Goal: Register for event/course

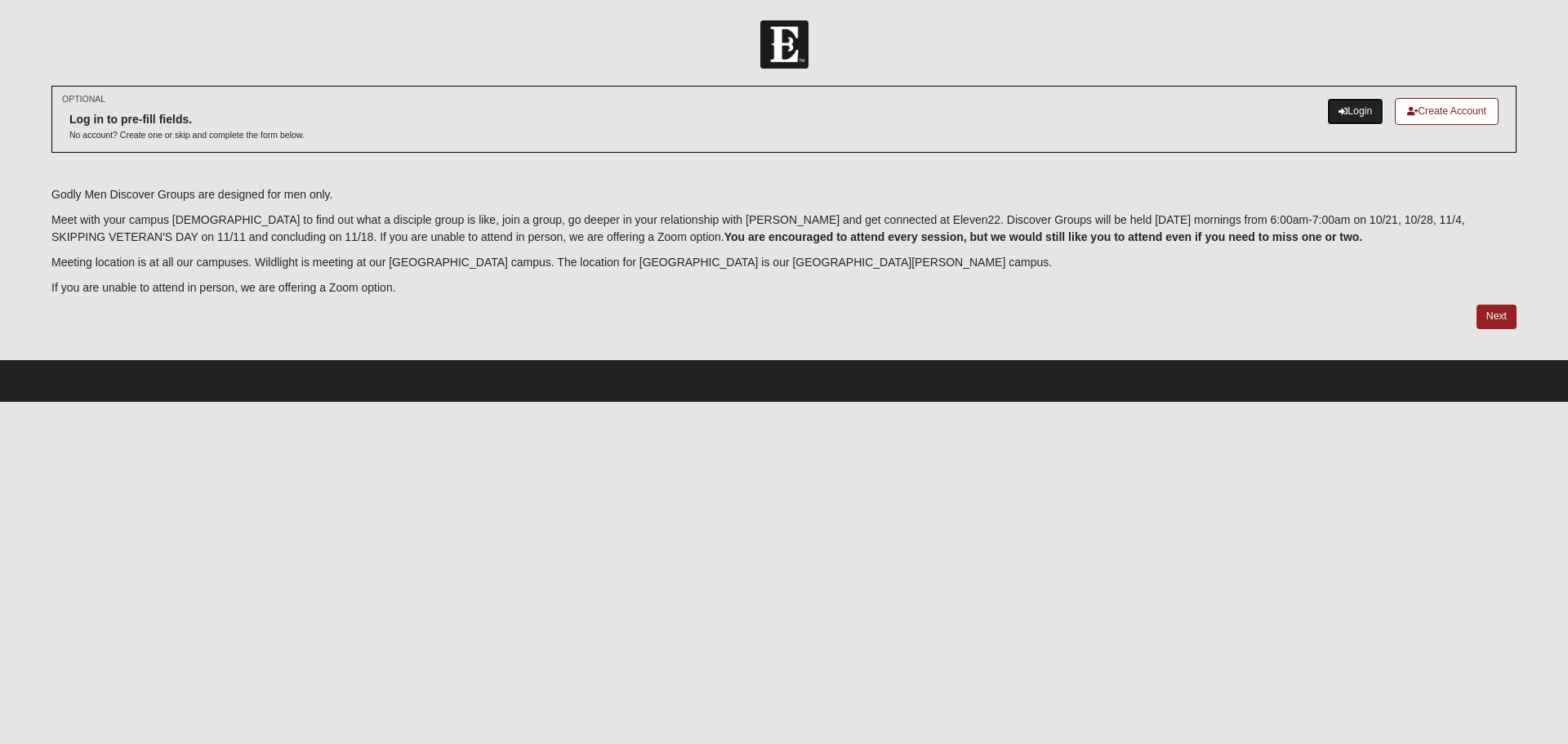
click at [1349, 116] on link "Login" at bounding box center [1355, 111] width 57 height 27
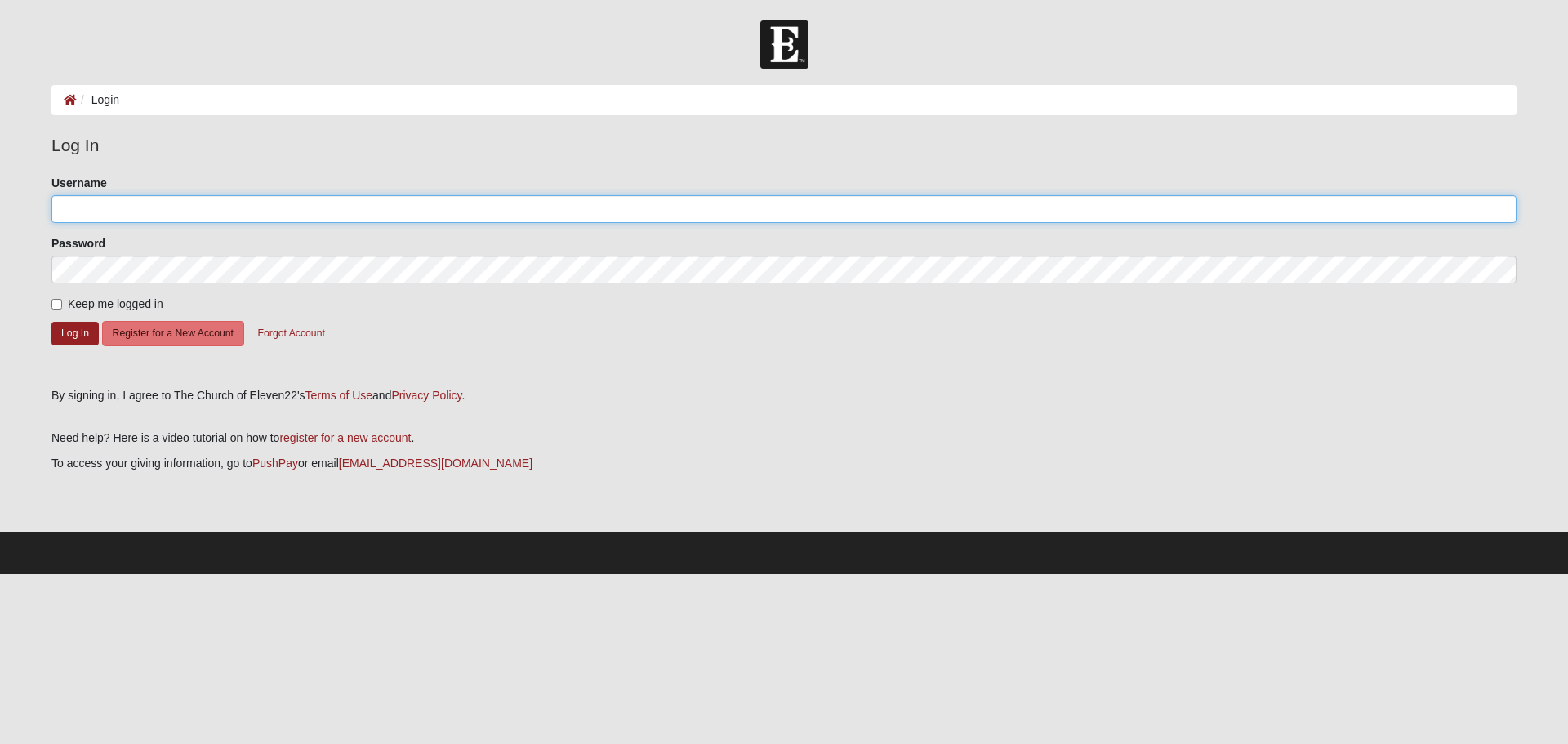
type input "rmanfredi"
click at [72, 327] on button "Log In" at bounding box center [74, 334] width 47 height 24
